Goal: Information Seeking & Learning: Learn about a topic

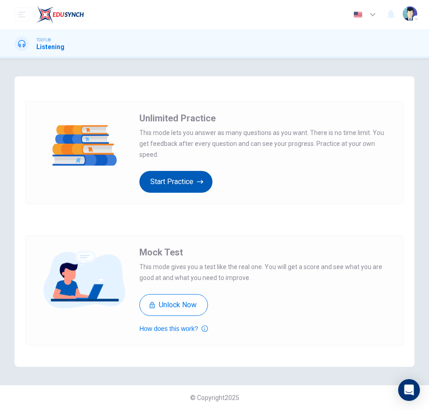
click at [184, 177] on button "Start Practice" at bounding box center [175, 182] width 73 height 22
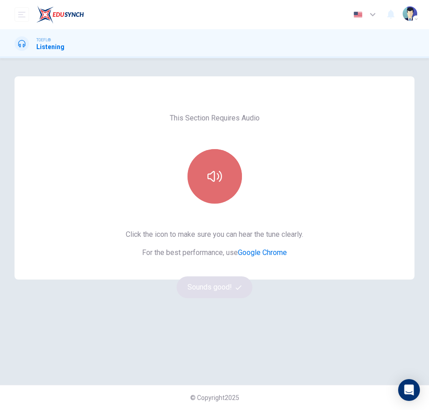
click at [225, 179] on button "button" at bounding box center [215, 176] width 55 height 55
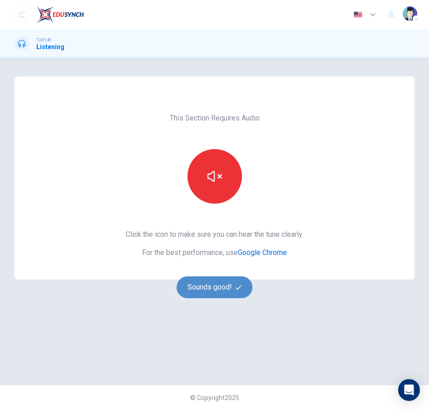
click at [233, 284] on button "Sounds good!" at bounding box center [215, 287] width 76 height 22
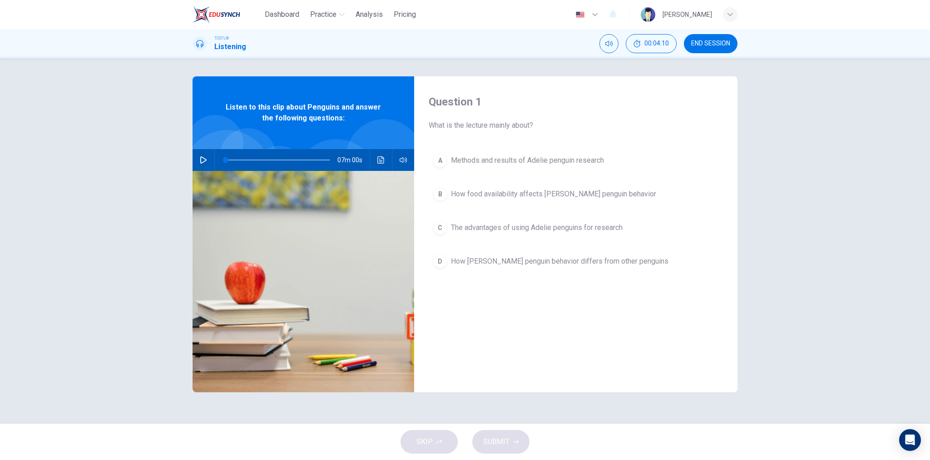
click at [205, 163] on icon "button" at bounding box center [203, 159] width 7 height 7
drag, startPoint x: 120, startPoint y: 150, endPoint x: 162, endPoint y: 153, distance: 41.4
click at [133, 152] on div "Question 1 What is the lecture mainly about? A Methods and results of [PERSON_N…" at bounding box center [465, 240] width 930 height 365
drag, startPoint x: 536, startPoint y: 157, endPoint x: 522, endPoint y: 202, distance: 47.4
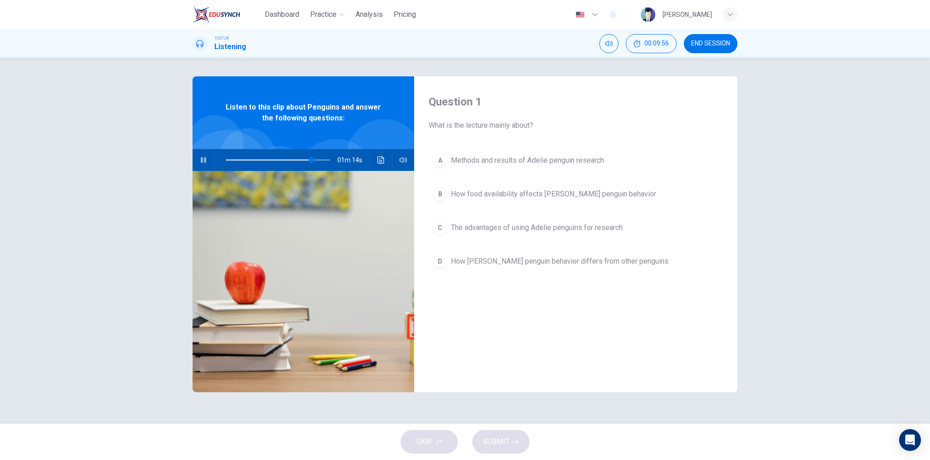
click at [429, 338] on div "Question 1 What is the lecture mainly about? A Methods and results of [PERSON_N…" at bounding box center [575, 234] width 323 height 316
type input "0"
click at [429, 339] on div "Question 1 What is the lecture mainly about? A Methods and results of [PERSON_N…" at bounding box center [575, 234] width 323 height 316
click at [429, 225] on span "The advantages of using Adelie penguins for research" at bounding box center [537, 227] width 172 height 11
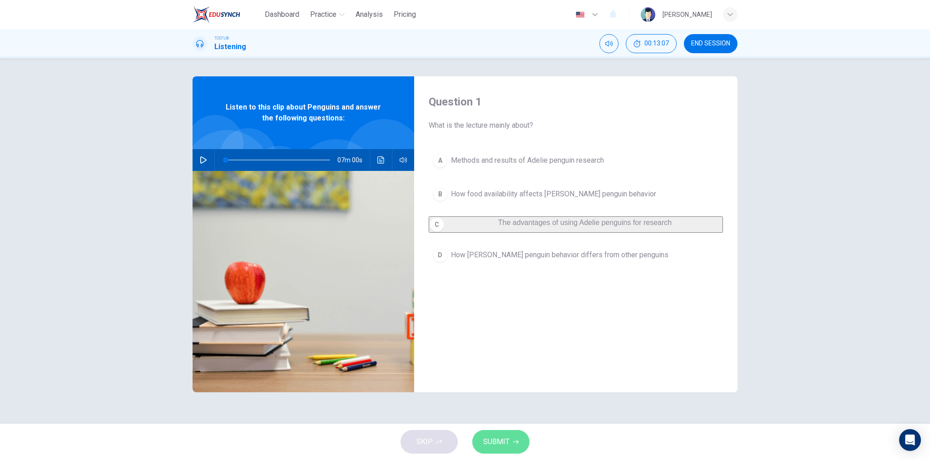
click at [429, 409] on button "SUBMIT" at bounding box center [500, 442] width 57 height 24
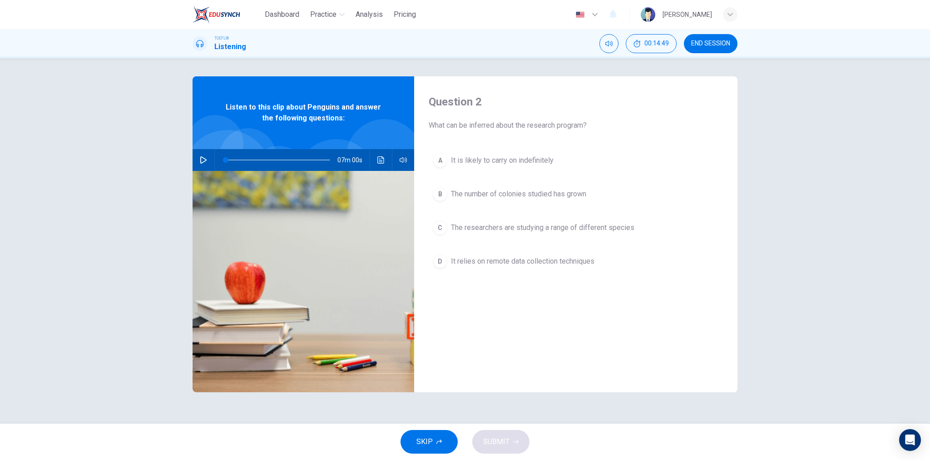
click at [429, 261] on span "It relies on remote data collection techniques" at bounding box center [523, 261] width 144 height 11
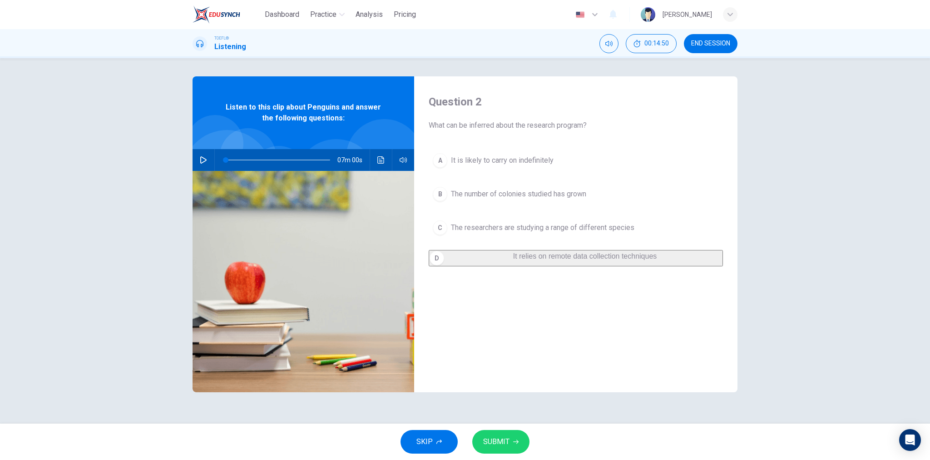
click at [429, 409] on button "SUBMIT" at bounding box center [500, 442] width 57 height 24
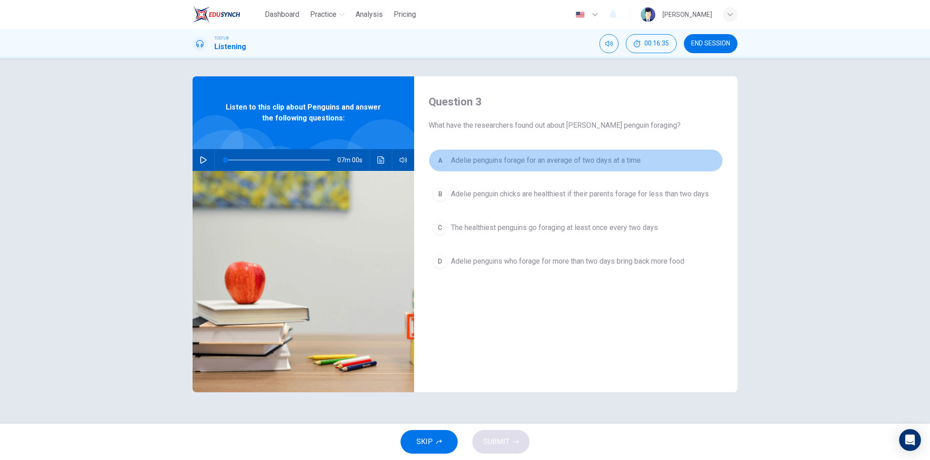
click at [429, 159] on span "Adelie penguins forage for an average of two days at a time" at bounding box center [546, 160] width 190 height 11
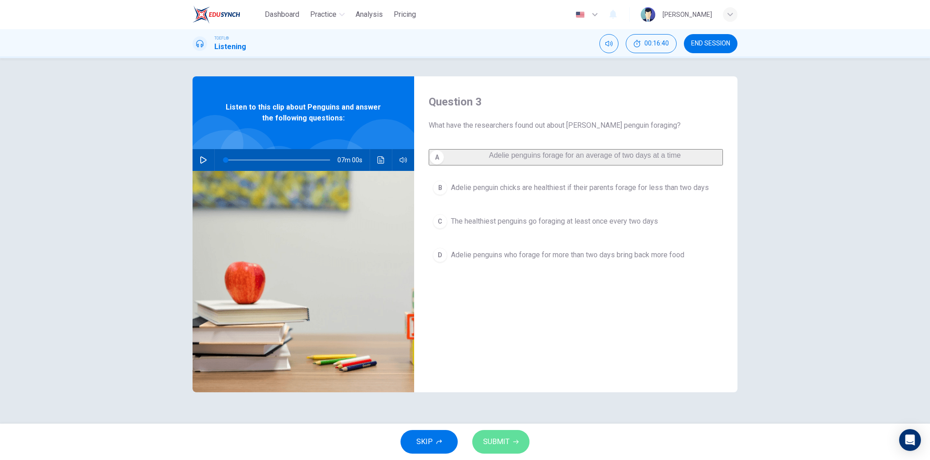
click at [429, 409] on button "SUBMIT" at bounding box center [500, 442] width 57 height 24
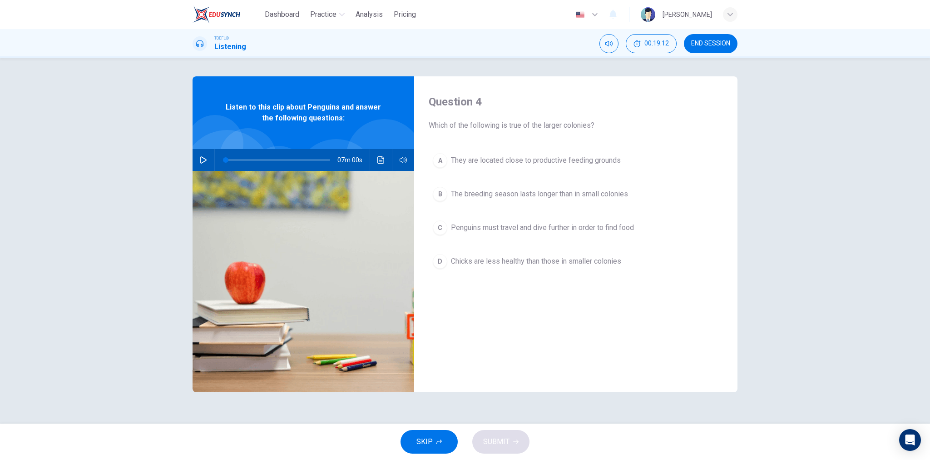
click at [429, 157] on span "They are located close to productive feeding grounds" at bounding box center [536, 160] width 170 height 11
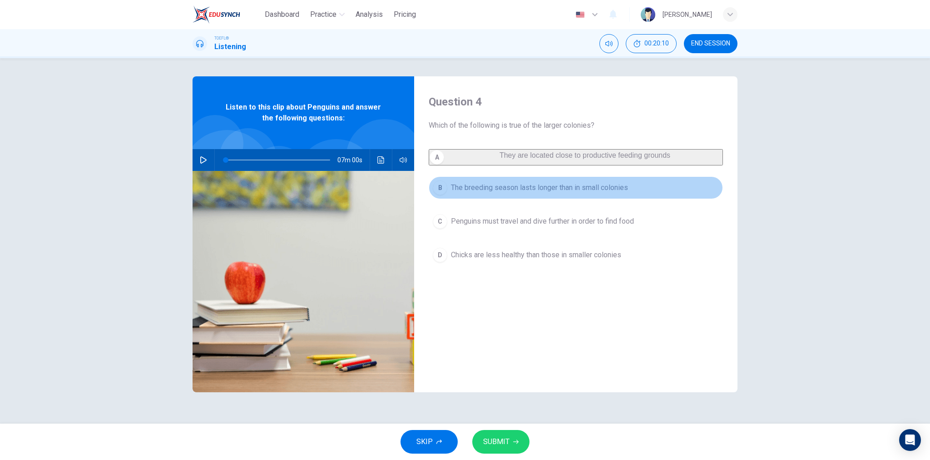
click at [429, 193] on span "The breeding season lasts longer than in small colonies" at bounding box center [539, 187] width 177 height 11
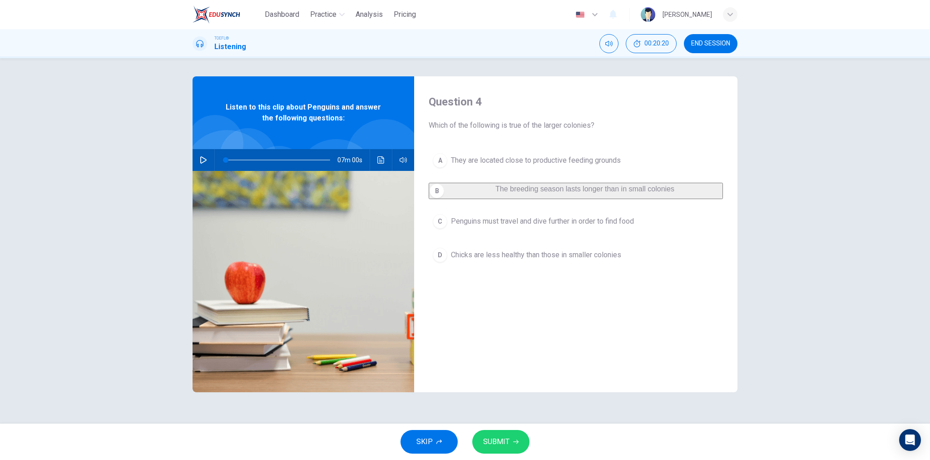
click at [429, 409] on icon "button" at bounding box center [515, 441] width 5 height 5
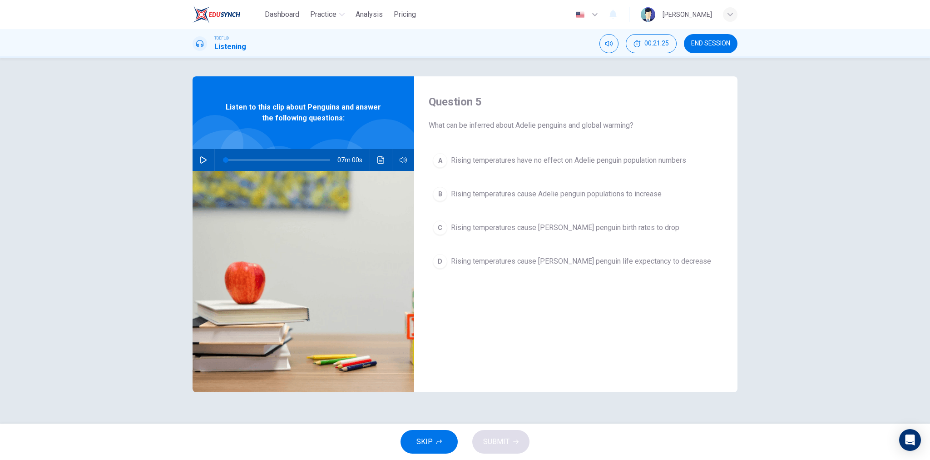
click at [429, 229] on span "Rising temperatures cause [PERSON_NAME] penguin birth rates to drop" at bounding box center [565, 227] width 229 height 11
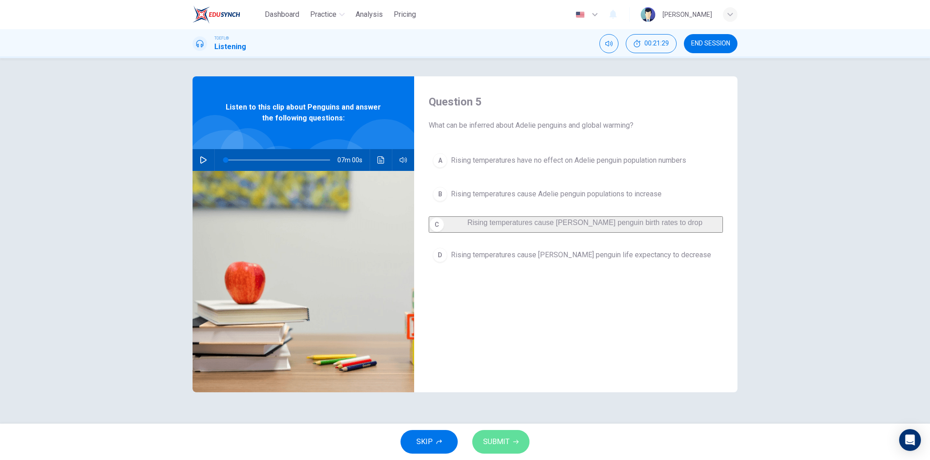
click at [429, 409] on button "SUBMIT" at bounding box center [500, 442] width 57 height 24
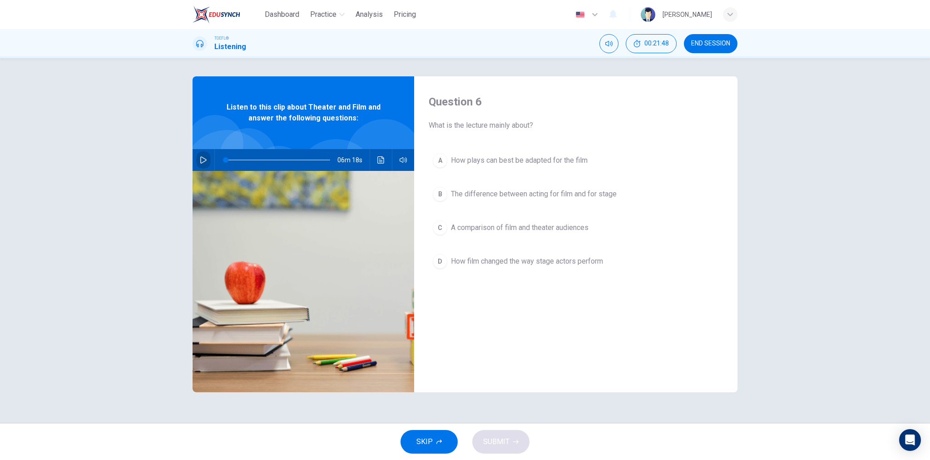
click at [200, 161] on icon "button" at bounding box center [203, 159] width 7 height 7
type input "0"
click at [429, 190] on span "The difference between acting for film and for stage" at bounding box center [534, 194] width 166 height 11
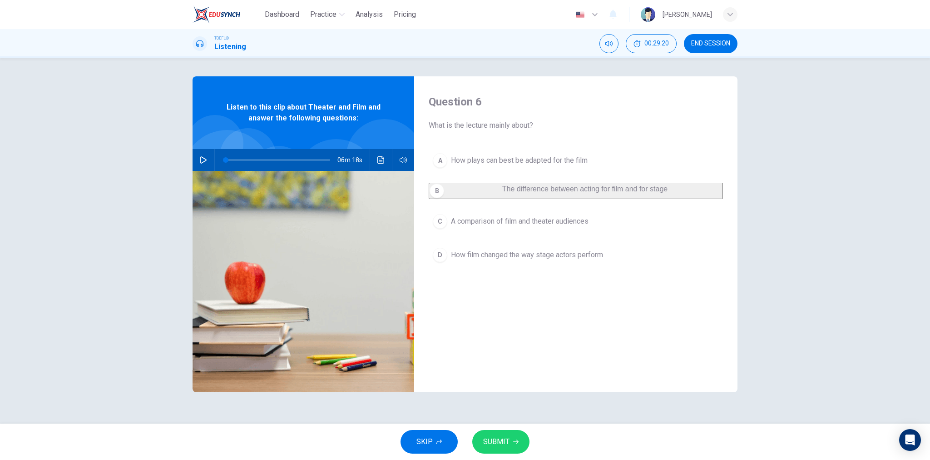
click at [429, 409] on span "SUBMIT" at bounding box center [496, 441] width 26 height 13
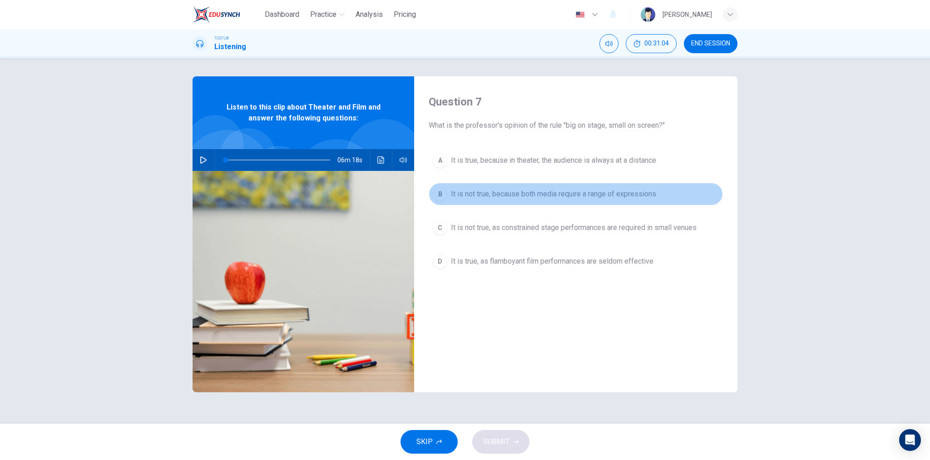
click at [429, 195] on span "It is not true, because both media require a range of expressions" at bounding box center [553, 194] width 205 height 11
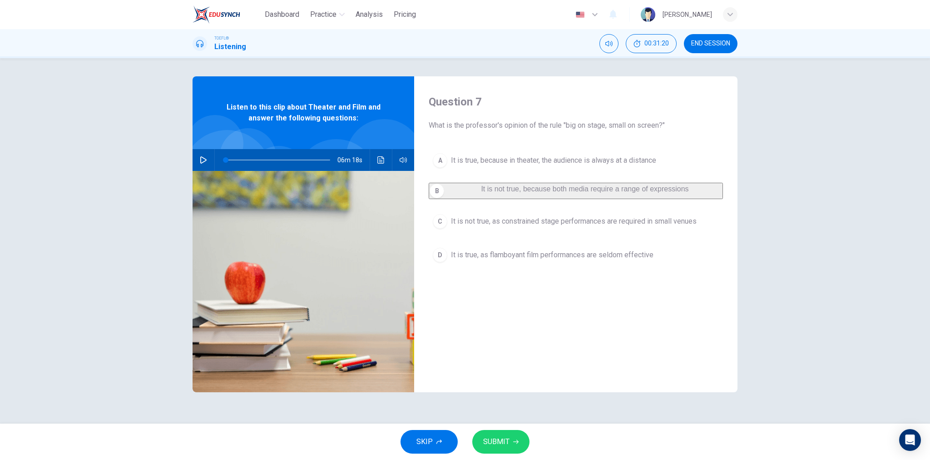
click at [429, 409] on button "SUBMIT" at bounding box center [500, 442] width 57 height 24
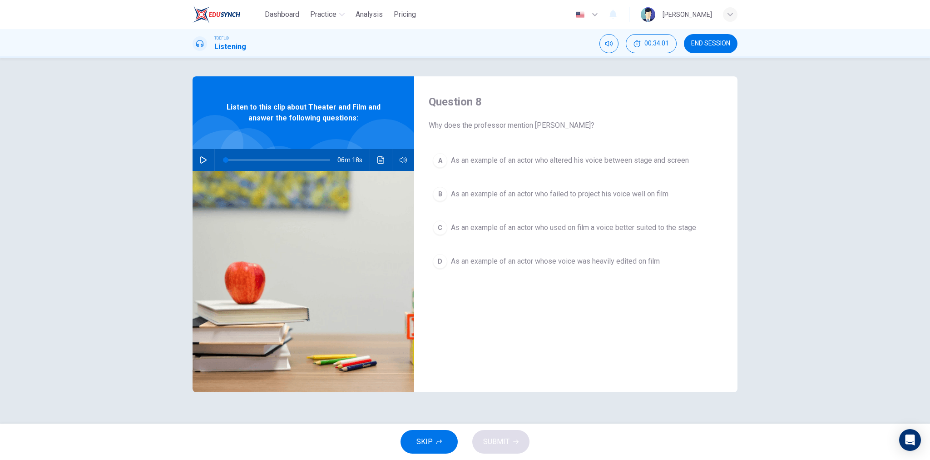
click at [429, 194] on span "As an example of an actor who failed to project his voice well on film" at bounding box center [560, 194] width 218 height 11
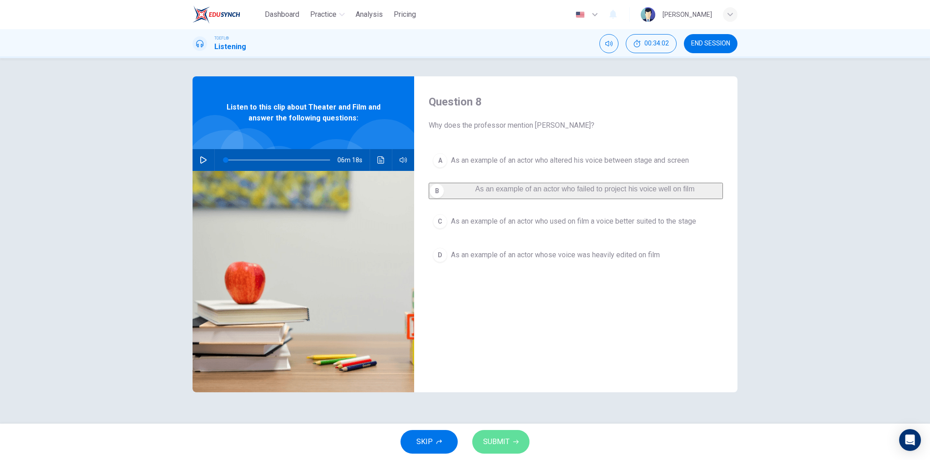
click at [429, 409] on button "SUBMIT" at bounding box center [500, 442] width 57 height 24
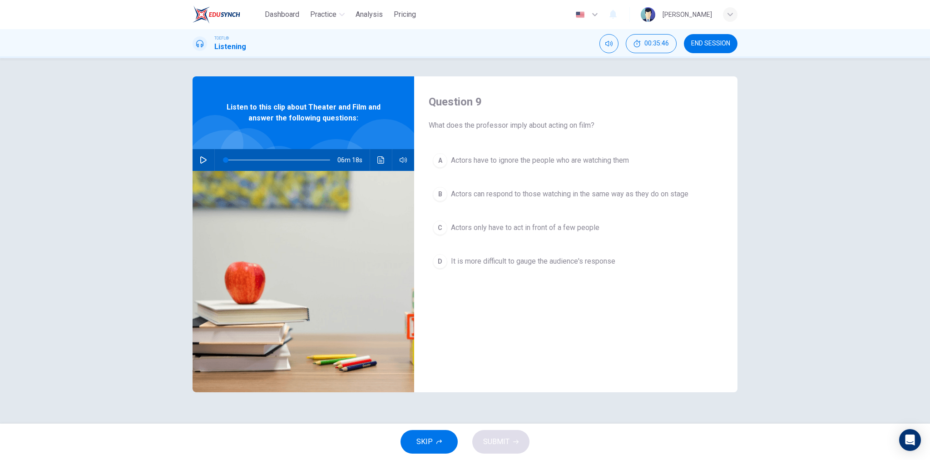
click at [429, 159] on span "Actors have to ignore the people who are watching them" at bounding box center [540, 160] width 178 height 11
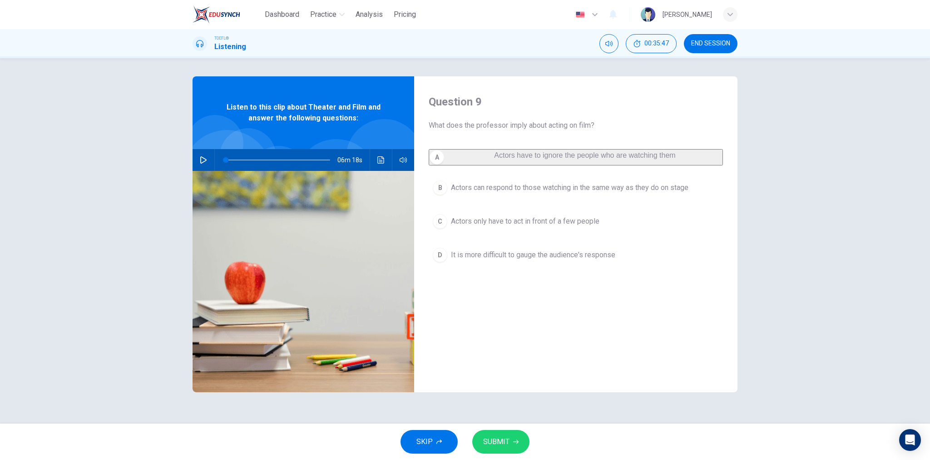
click at [429, 409] on span "SUBMIT" at bounding box center [496, 441] width 26 height 13
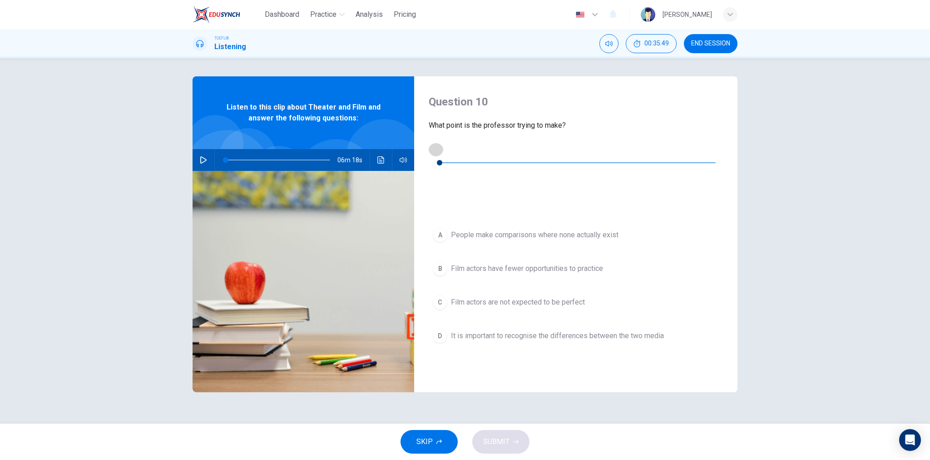
click at [429, 150] on icon "button" at bounding box center [436, 148] width 7 height 7
type input "0"
click at [429, 330] on span "It is important to recognise the differences between the two media" at bounding box center [557, 335] width 213 height 11
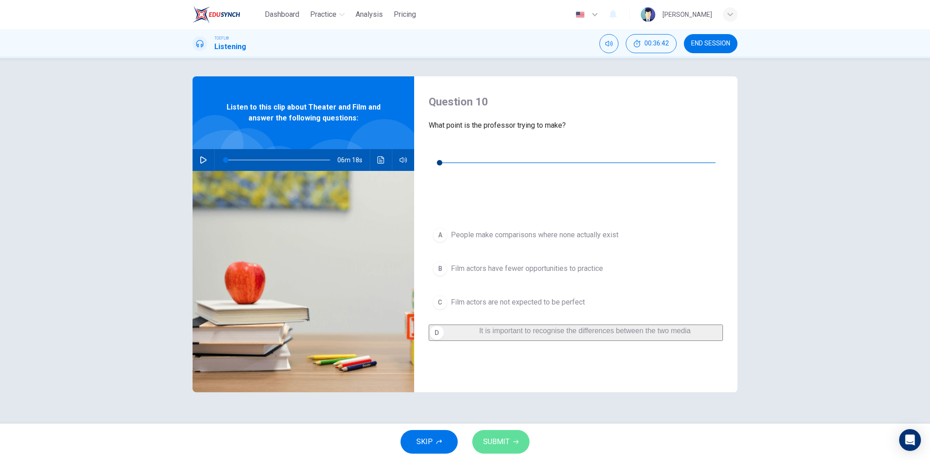
click at [429, 409] on span "SUBMIT" at bounding box center [496, 441] width 26 height 13
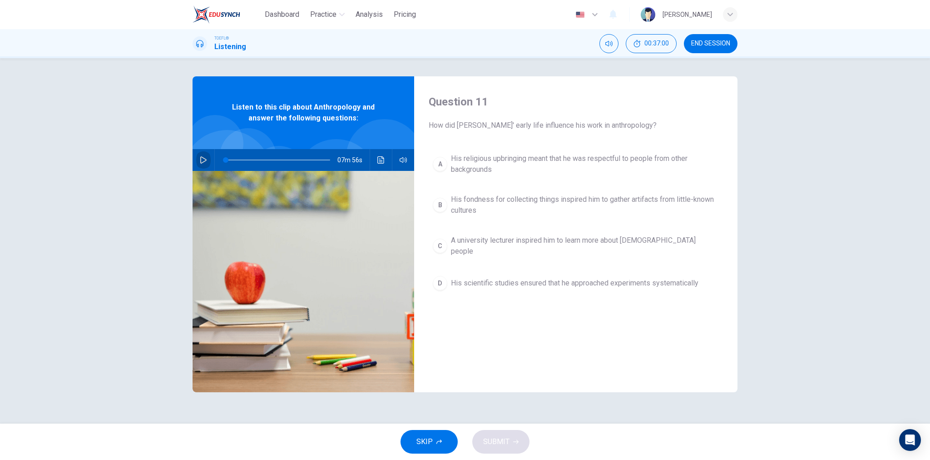
click at [206, 160] on icon "button" at bounding box center [203, 159] width 7 height 7
type input "0"
click at [429, 239] on span "A university lecturer inspired him to learn more about [DEMOGRAPHIC_DATA] people" at bounding box center [585, 246] width 268 height 22
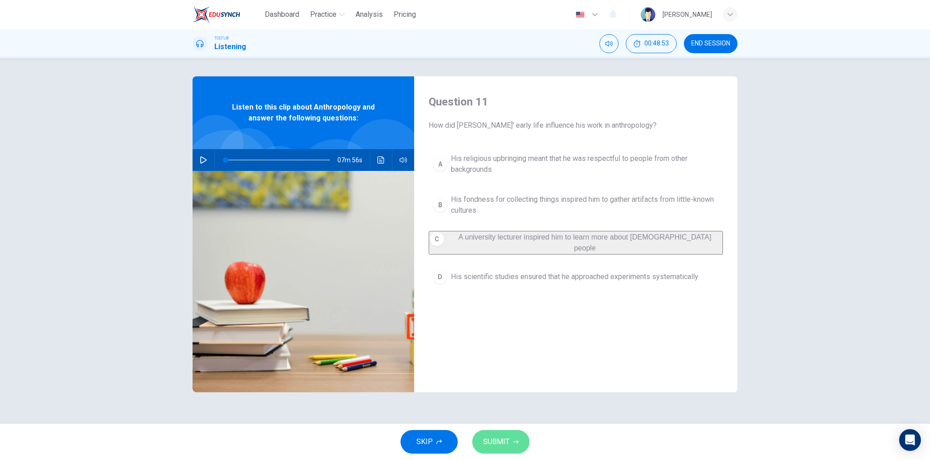
click at [429, 409] on span "SUBMIT" at bounding box center [496, 441] width 26 height 13
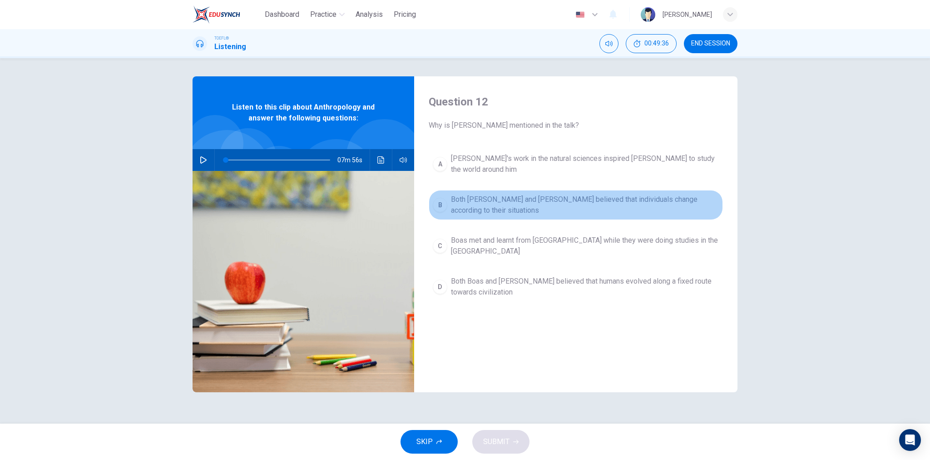
click at [429, 194] on span "Both [PERSON_NAME] and [PERSON_NAME] believed that individuals change according…" at bounding box center [585, 205] width 268 height 22
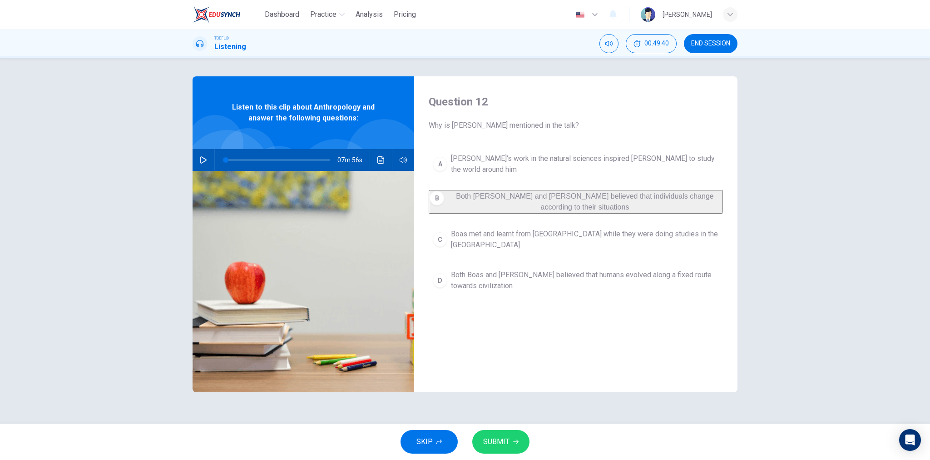
click at [429, 409] on span "SUBMIT" at bounding box center [496, 441] width 26 height 13
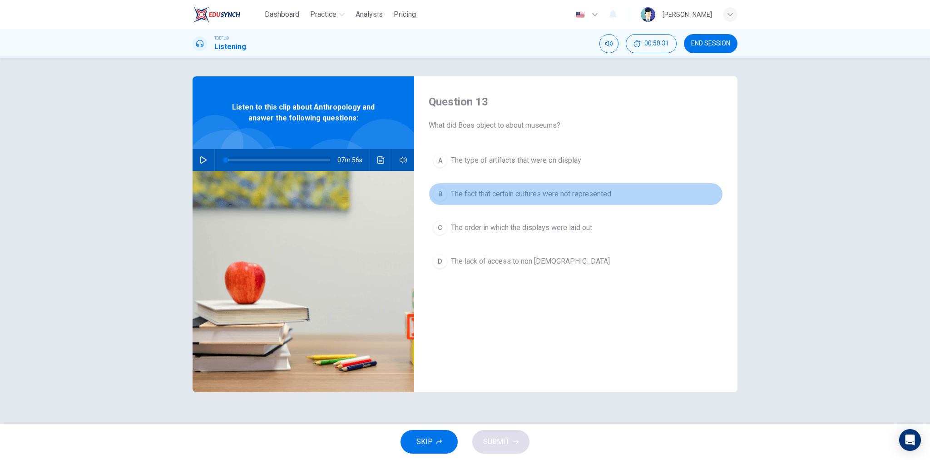
click at [429, 199] on button "B The fact that certain cultures were not represented" at bounding box center [576, 194] width 294 height 23
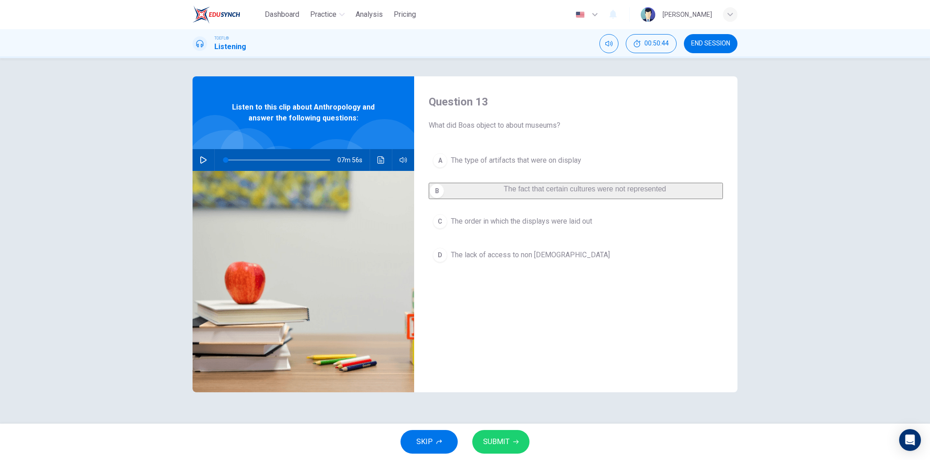
click at [429, 409] on icon "button" at bounding box center [515, 441] width 5 height 5
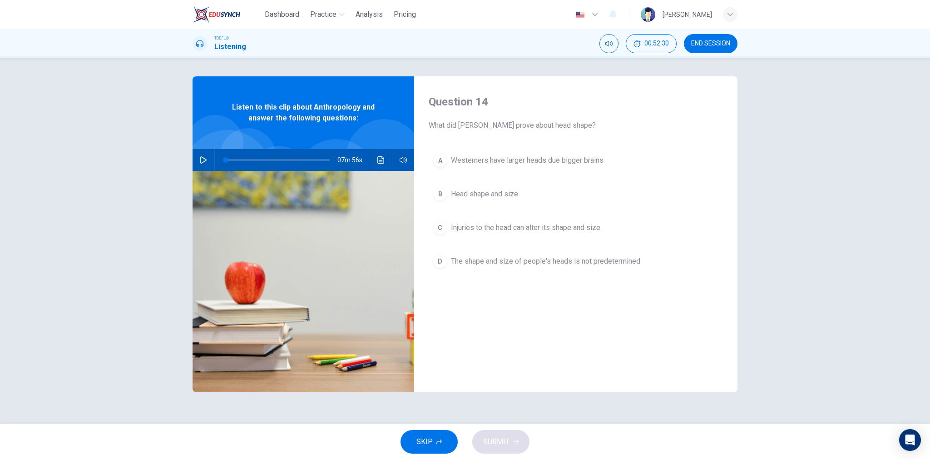
click at [429, 161] on span "Westerners have larger heads due bigger brains" at bounding box center [527, 160] width 153 height 11
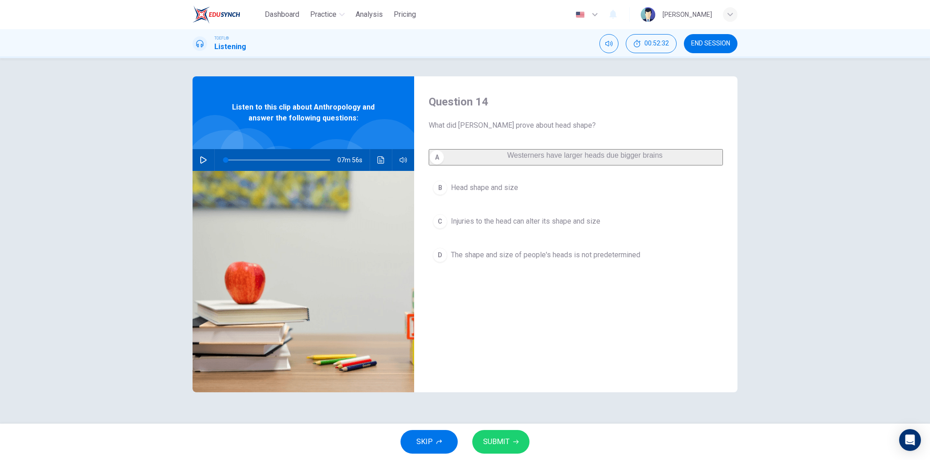
click at [429, 409] on button "SUBMIT" at bounding box center [500, 442] width 57 height 24
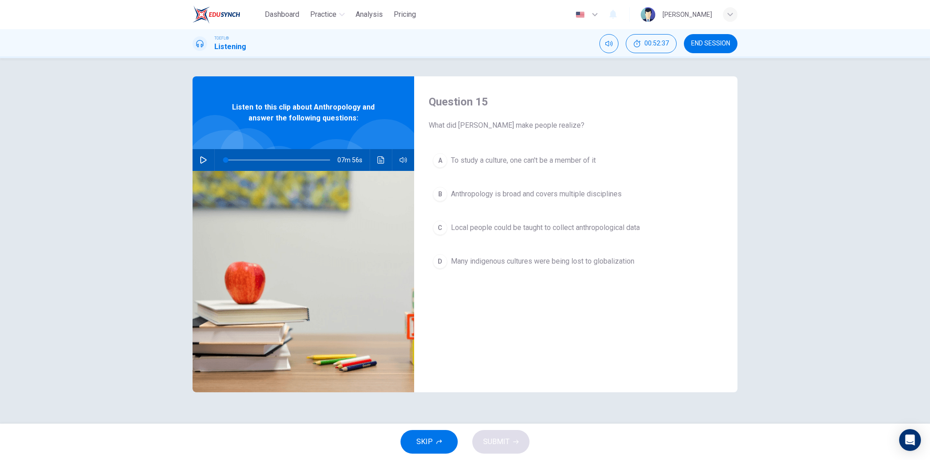
click at [429, 360] on div "Question 15 What did Boas make people realize? A To study a culture, one can't …" at bounding box center [575, 234] width 323 height 316
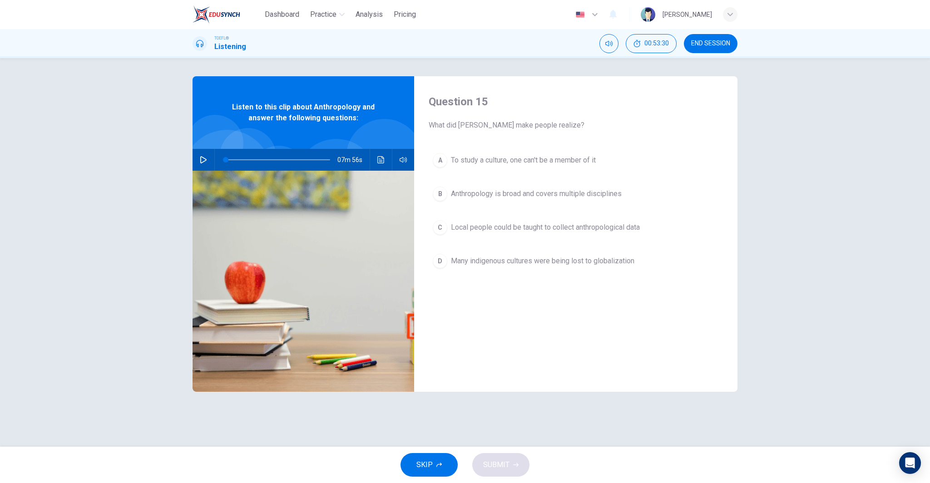
click at [429, 39] on button "END SESSION" at bounding box center [711, 43] width 54 height 19
